Goal: Information Seeking & Learning: Learn about a topic

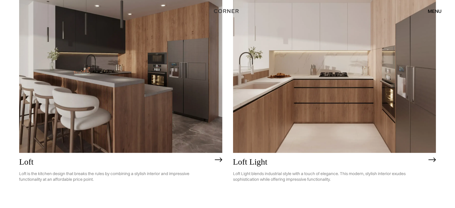
scroll to position [1574, 0]
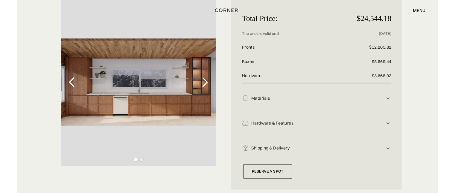
scroll to position [84, 0]
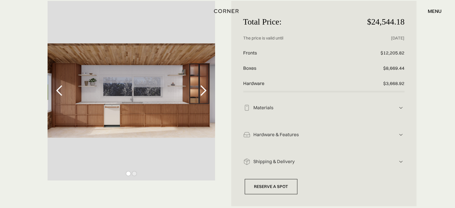
click at [201, 93] on div "next slide" at bounding box center [203, 91] width 12 height 12
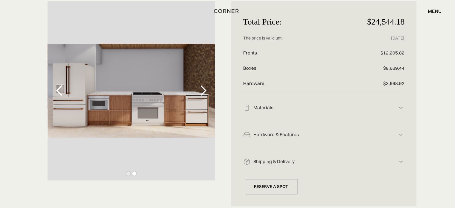
click at [201, 93] on div "next slide" at bounding box center [203, 91] width 12 height 12
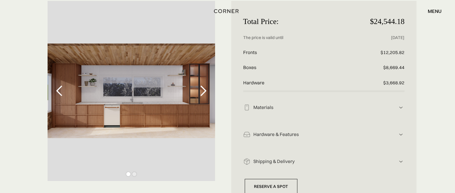
click at [201, 90] on div "next slide" at bounding box center [203, 91] width 12 height 12
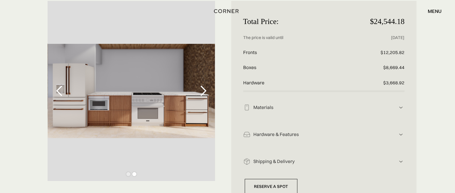
click at [205, 88] on div "next slide" at bounding box center [203, 91] width 12 height 12
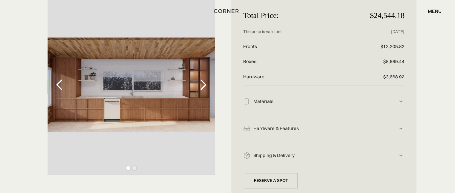
scroll to position [90, 0]
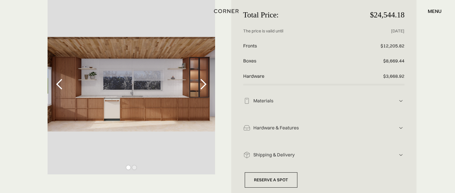
click at [273, 102] on div "Materials" at bounding box center [324, 101] width 147 height 6
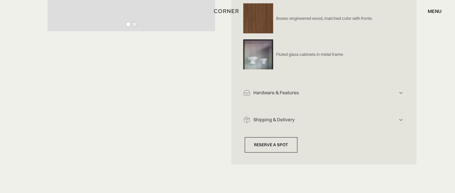
scroll to position [234, 0]
click at [284, 98] on div "Hardware & Features Hardware includes: drawers, handles, functionality Push-to-…" at bounding box center [324, 90] width 162 height 27
click at [282, 92] on div "Hardware & Features" at bounding box center [324, 92] width 147 height 6
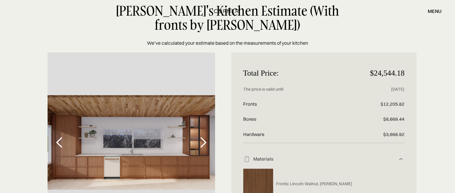
scroll to position [32, 0]
drag, startPoint x: 243, startPoint y: 71, endPoint x: 409, endPoint y: 76, distance: 166.0
click at [249, 71] on p "Total Price:" at bounding box center [297, 73] width 108 height 17
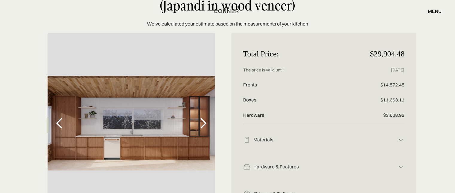
scroll to position [52, 0]
